Goal: Task Accomplishment & Management: Manage account settings

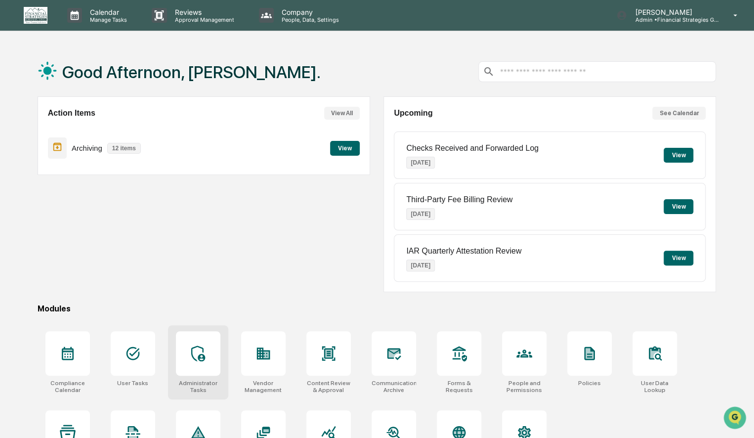
click at [198, 360] on div at bounding box center [198, 353] width 44 height 44
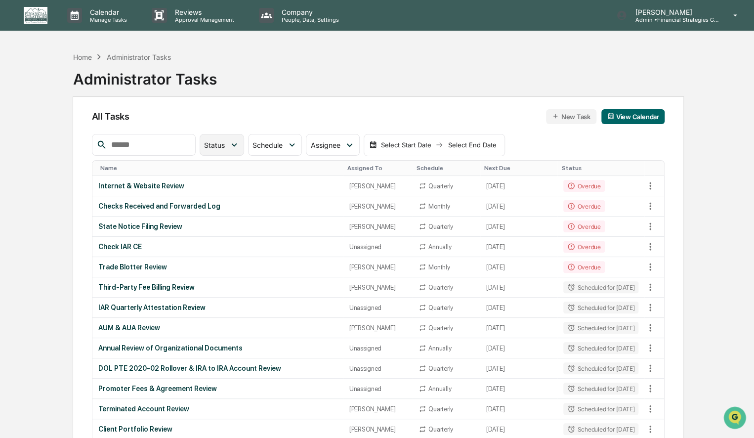
click at [240, 143] on icon at bounding box center [234, 144] width 11 height 11
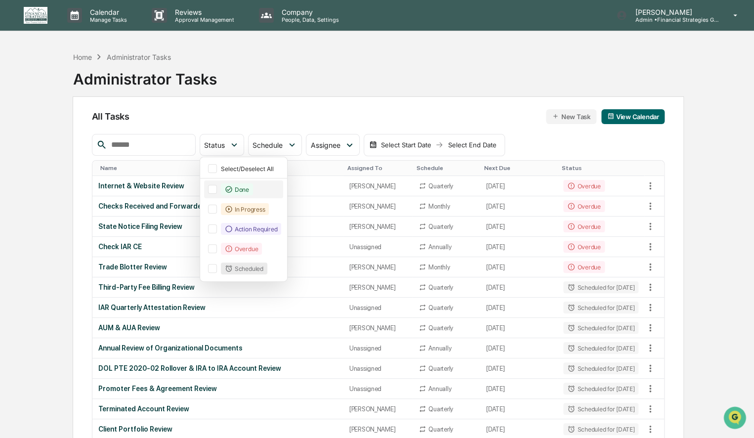
click at [217, 188] on div at bounding box center [212, 189] width 9 height 9
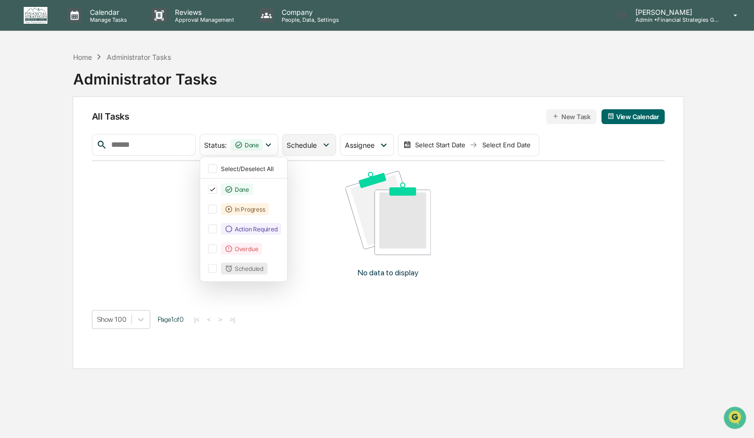
click at [336, 142] on div "Schedule" at bounding box center [309, 145] width 54 height 22
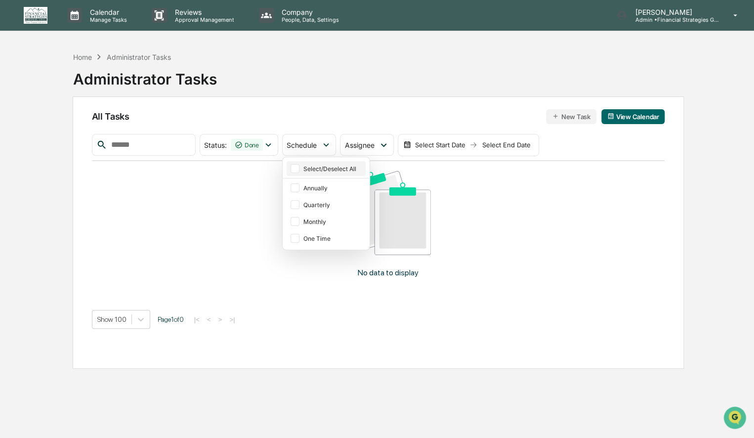
click at [299, 169] on div at bounding box center [294, 168] width 9 height 9
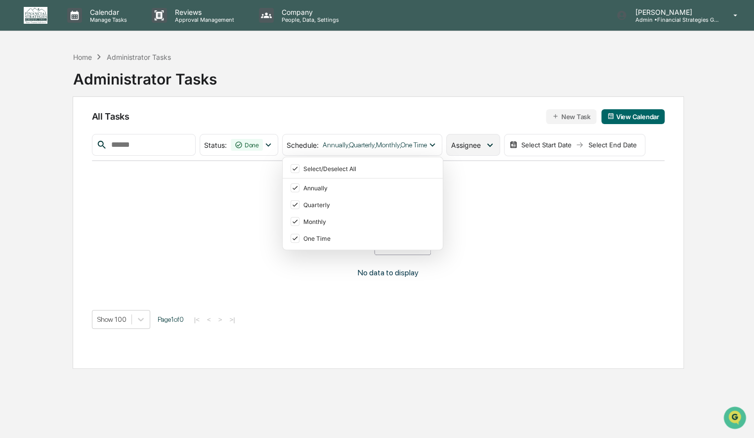
click at [492, 149] on div "Assignee" at bounding box center [472, 145] width 53 height 22
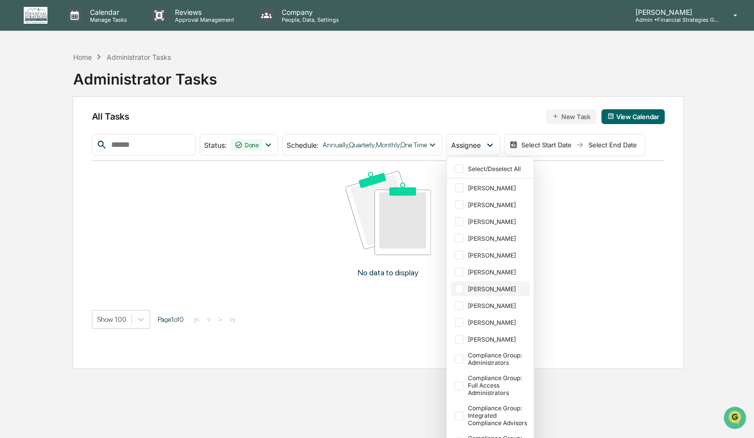
click at [498, 286] on div "[PERSON_NAME]" at bounding box center [497, 288] width 60 height 7
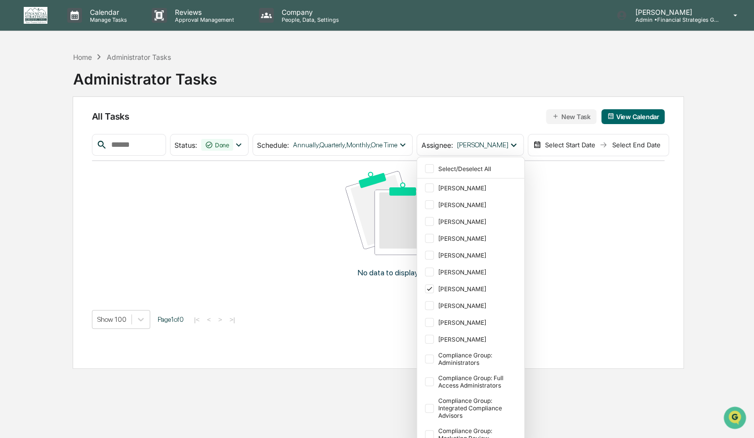
click at [588, 143] on div "Select Start Date" at bounding box center [570, 145] width 54 height 8
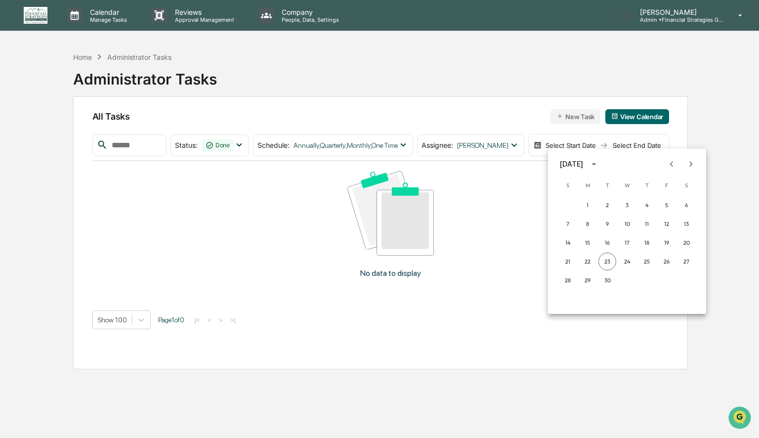
click at [671, 165] on icon "Previous month" at bounding box center [671, 163] width 3 height 5
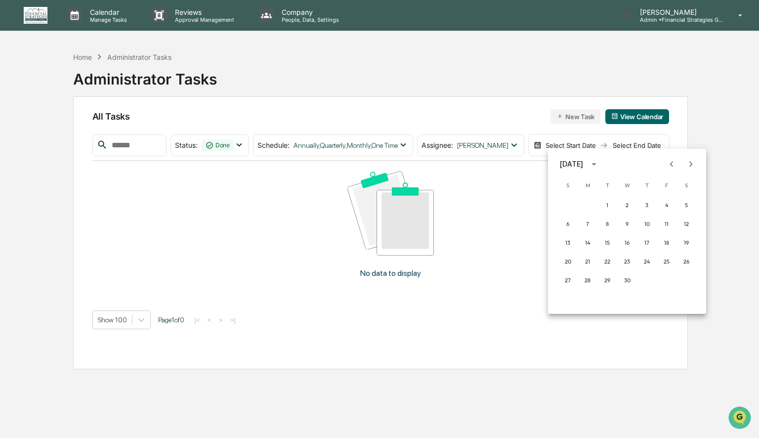
click at [671, 165] on icon "Previous month" at bounding box center [671, 163] width 3 height 5
click at [691, 164] on icon "Next month" at bounding box center [690, 164] width 11 height 11
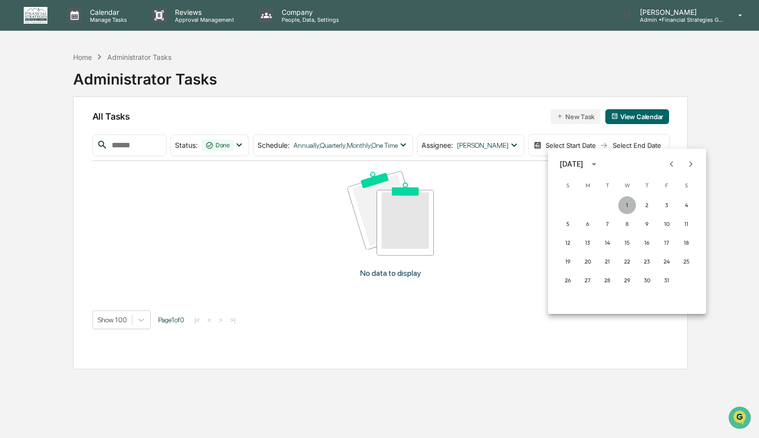
click at [626, 203] on button "1" at bounding box center [627, 205] width 18 height 18
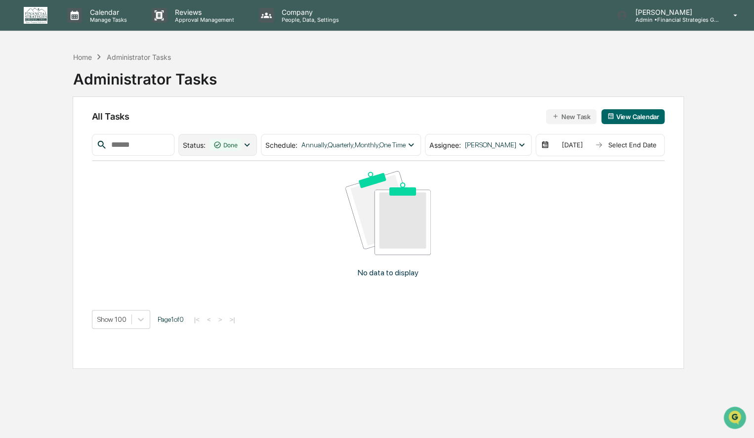
click at [243, 143] on icon at bounding box center [247, 144] width 11 height 11
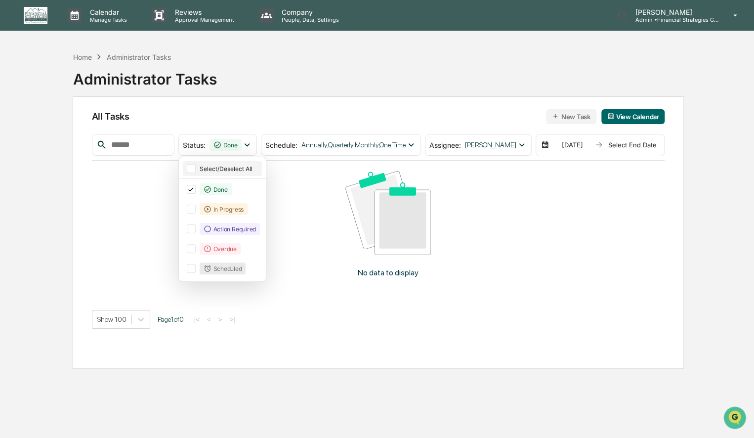
click at [187, 169] on div at bounding box center [191, 168] width 9 height 9
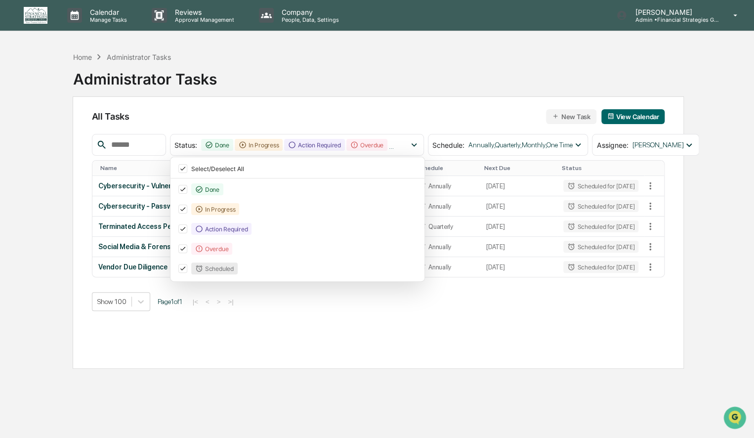
click at [630, 353] on div "All Tasks New Task View Calendar Status : Done In Progress Action Required Over…" at bounding box center [378, 232] width 611 height 272
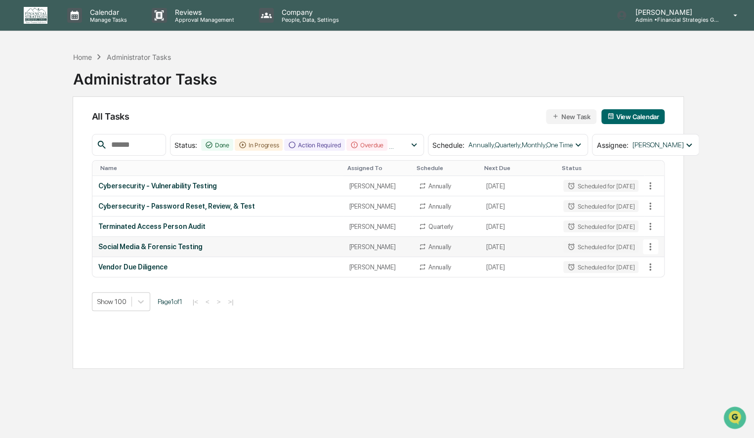
click at [652, 245] on icon at bounding box center [650, 246] width 11 height 11
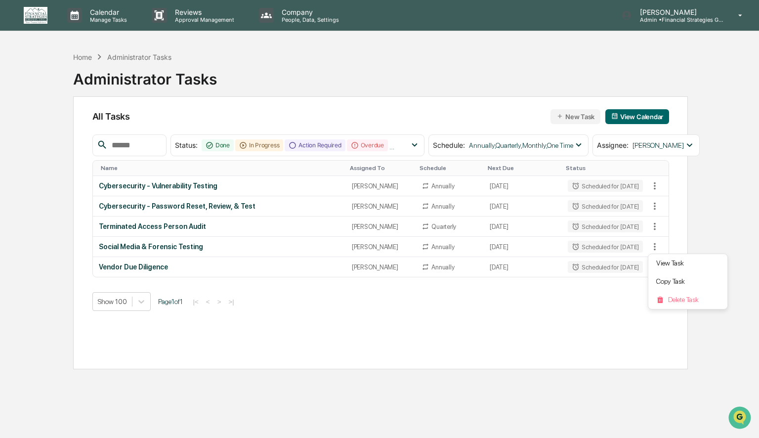
click at [242, 345] on div at bounding box center [379, 219] width 759 height 438
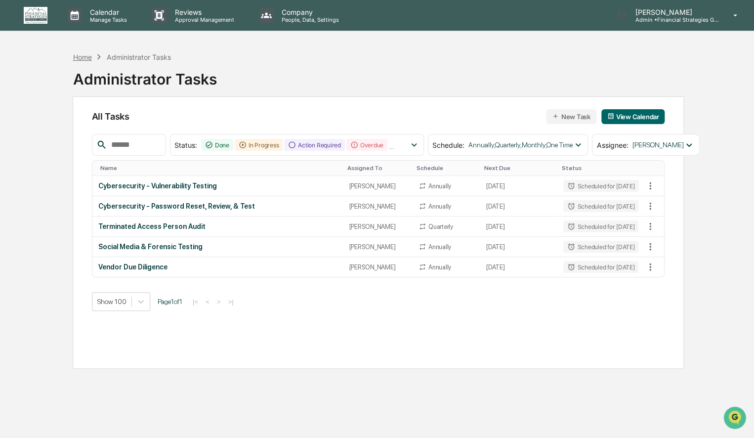
click at [79, 57] on div "Home" at bounding box center [82, 57] width 19 height 8
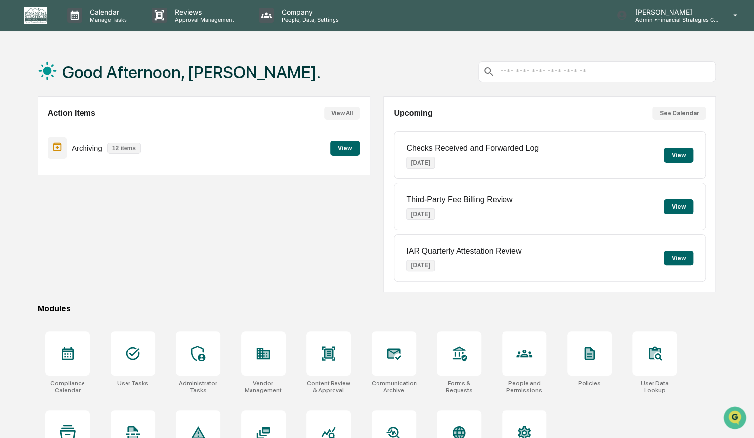
scroll to position [47, 0]
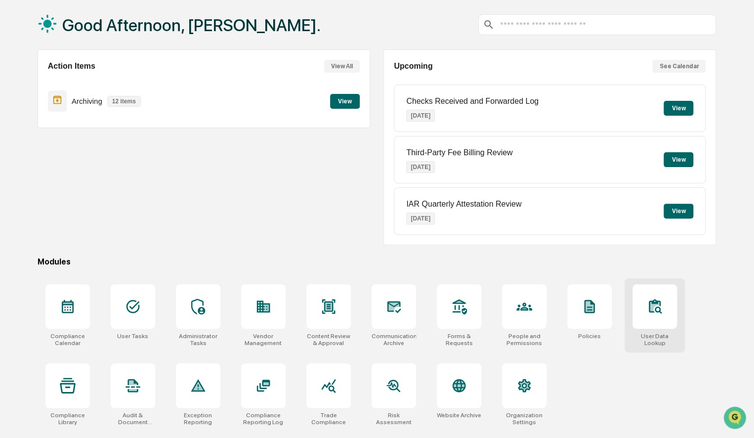
click at [655, 322] on div at bounding box center [654, 306] width 44 height 44
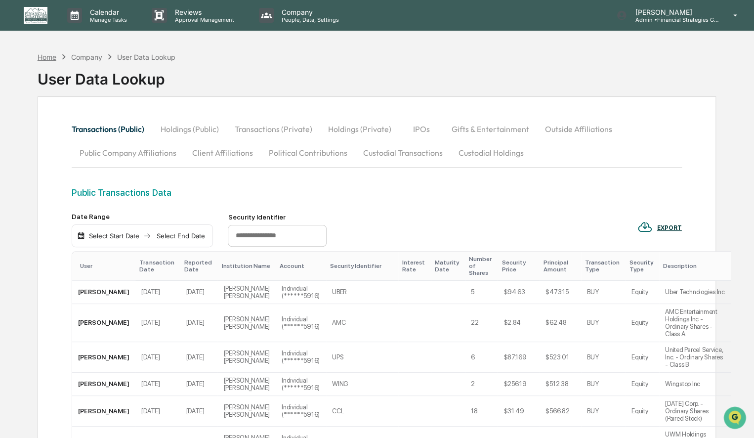
click at [41, 58] on div "Home" at bounding box center [47, 57] width 19 height 8
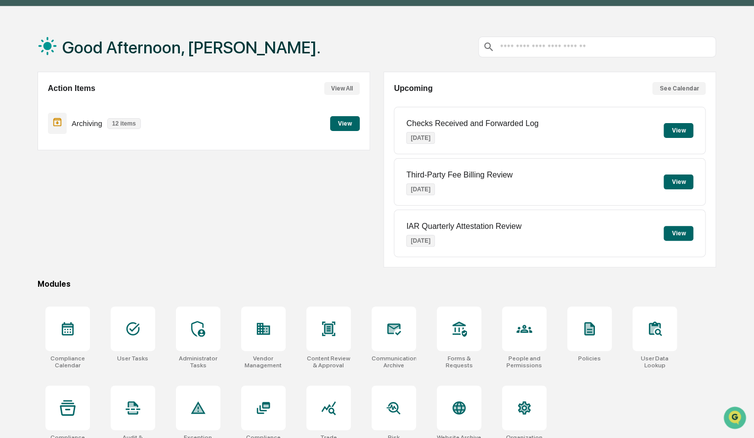
scroll to position [47, 0]
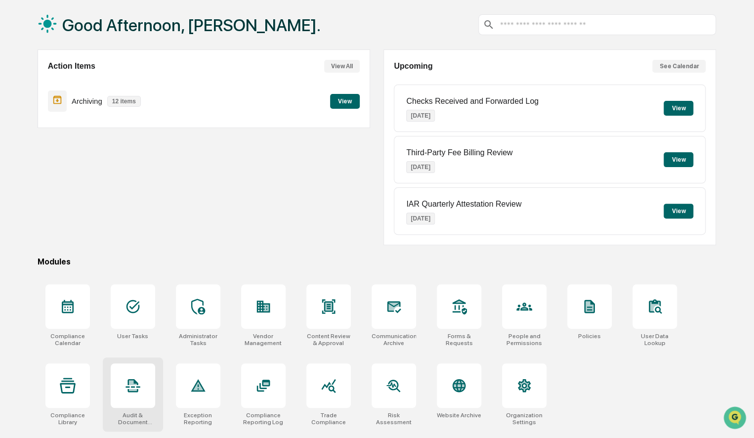
click at [132, 384] on icon at bounding box center [133, 385] width 16 height 16
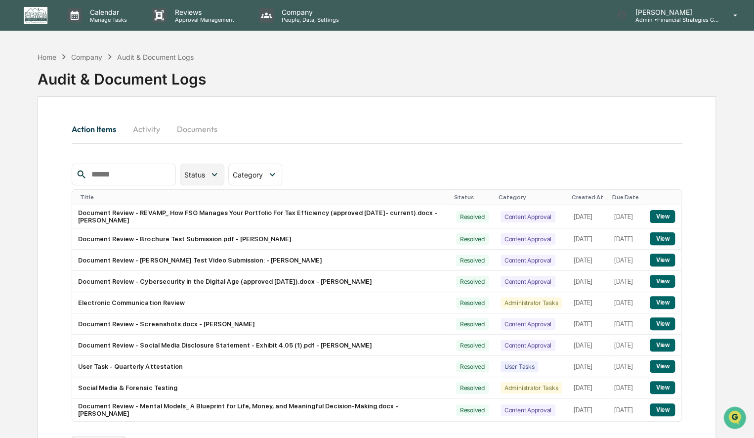
click at [209, 171] on div "Status" at bounding box center [196, 174] width 25 height 8
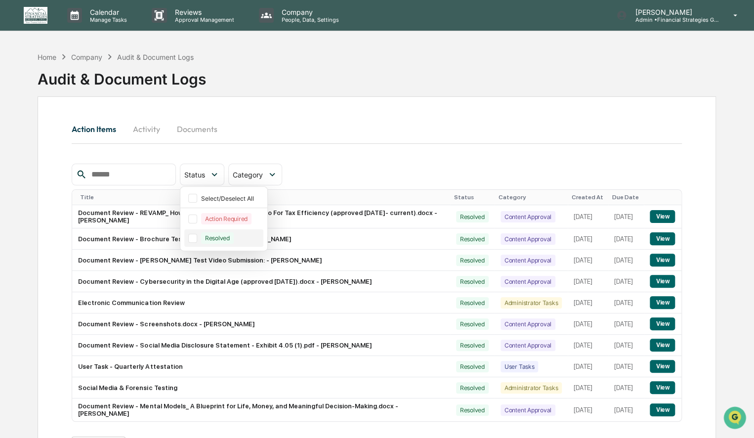
click at [197, 240] on div at bounding box center [192, 238] width 9 height 9
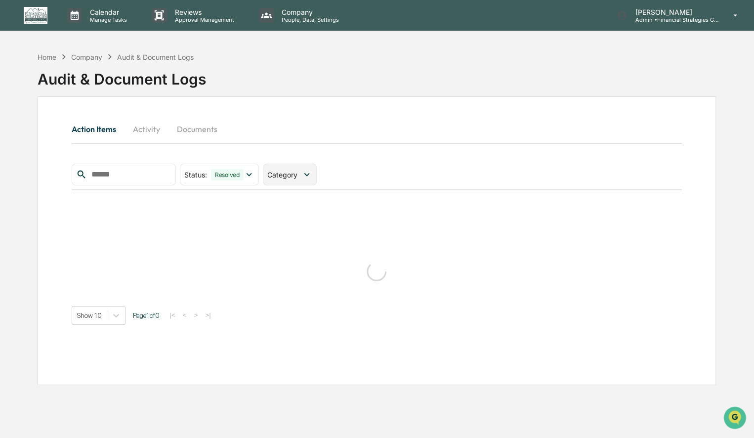
click at [297, 174] on span "Category" at bounding box center [282, 174] width 30 height 8
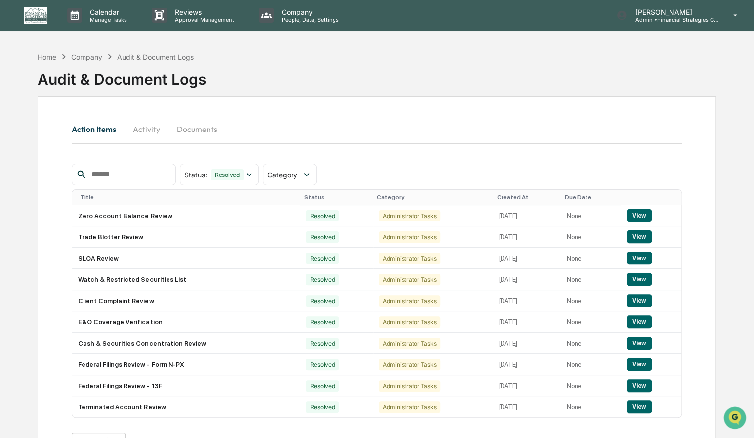
click at [357, 149] on div "Action Items Activity Documents" at bounding box center [377, 140] width 610 height 46
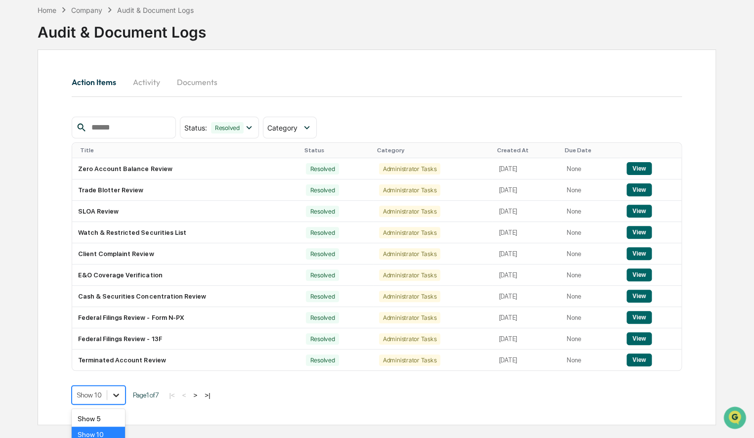
scroll to position [103, 0]
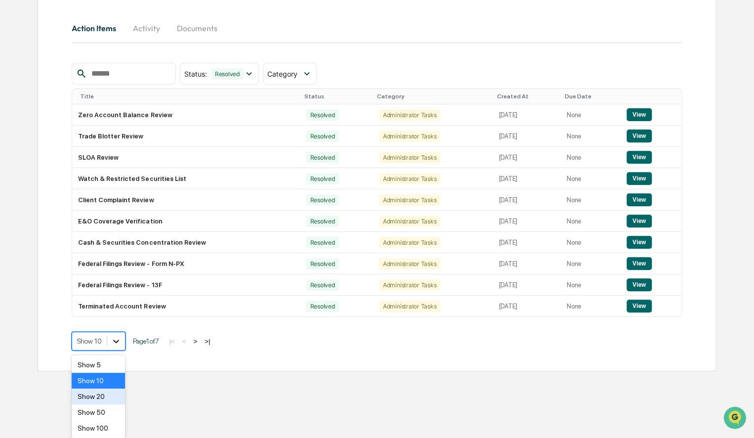
click at [118, 384] on body "Calendar Manage Tasks Reviews Approval Management Company People, Data, Setting…" at bounding box center [377, 141] width 754 height 485
click at [100, 410] on div "Show 50" at bounding box center [98, 412] width 53 height 16
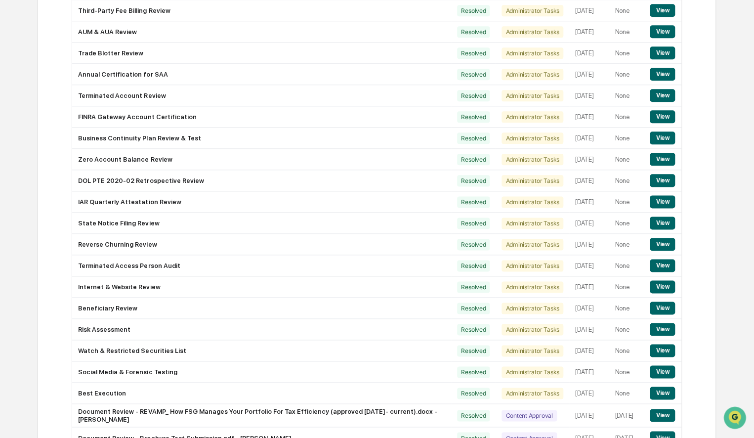
scroll to position [547, 0]
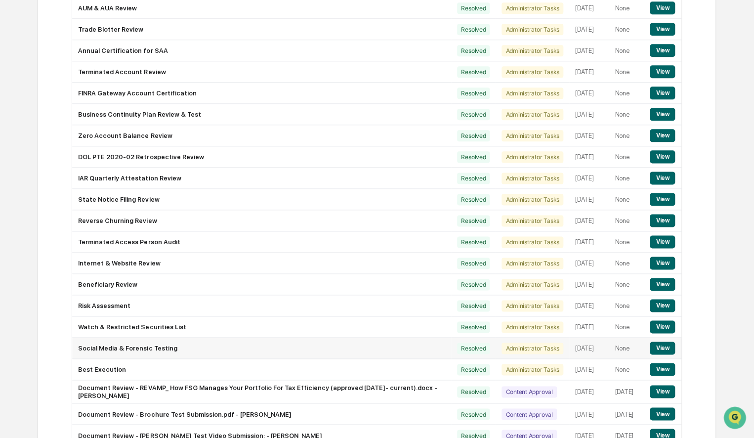
click at [658, 354] on button "View" at bounding box center [662, 347] width 25 height 13
